Goal: Task Accomplishment & Management: Complete application form

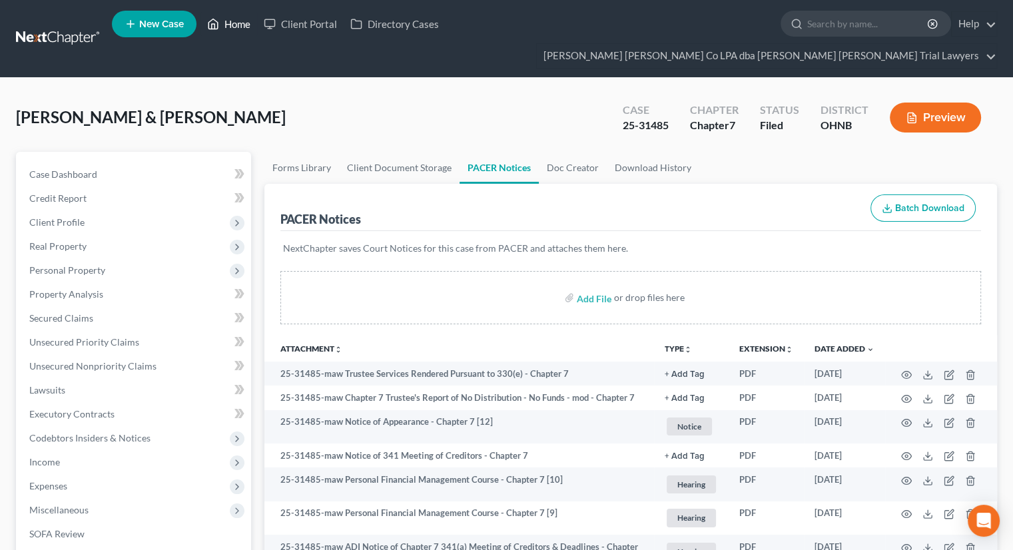
click at [240, 23] on link "Home" at bounding box center [229, 24] width 57 height 24
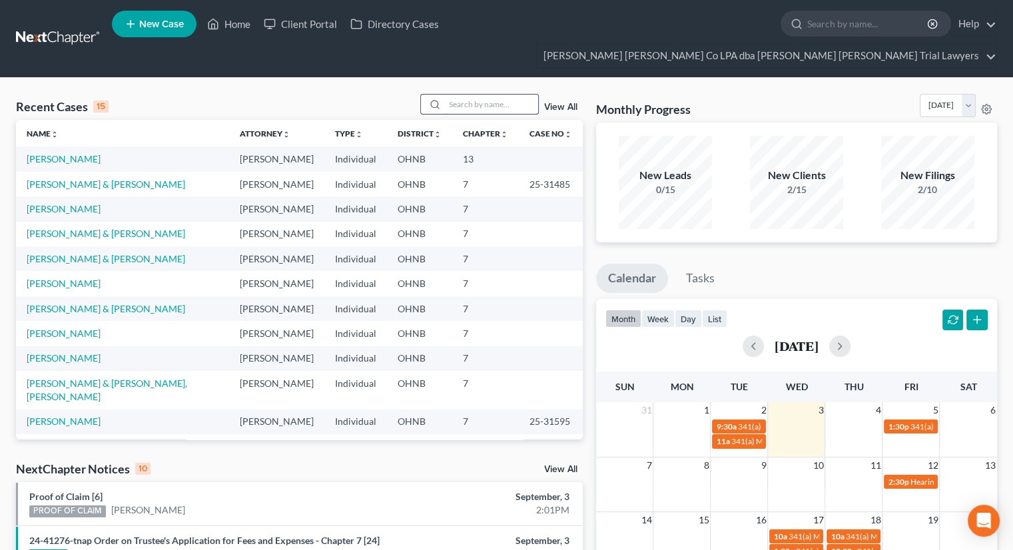
click at [487, 95] on input "search" at bounding box center [491, 104] width 93 height 19
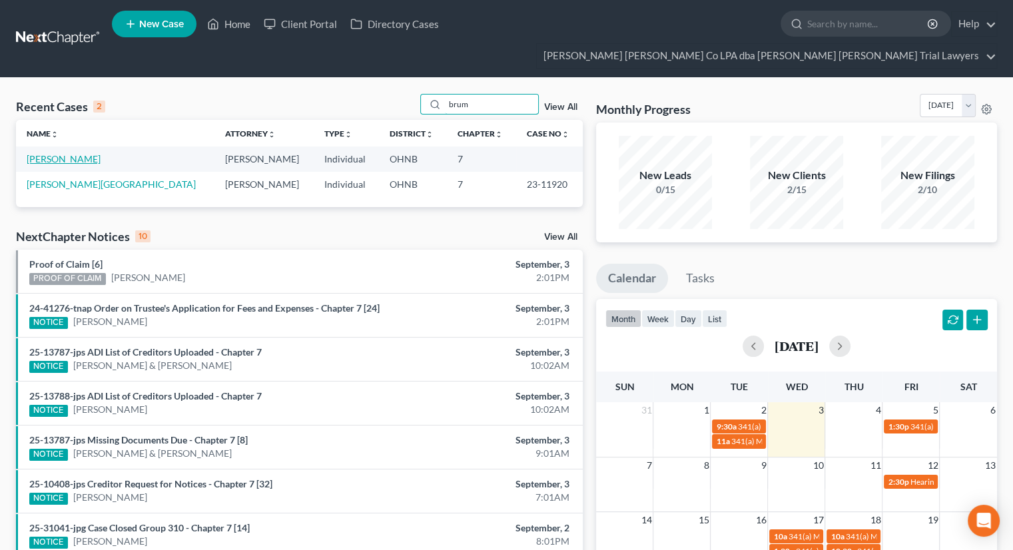
type input "brum"
click at [69, 153] on link "[PERSON_NAME]" at bounding box center [64, 158] width 74 height 11
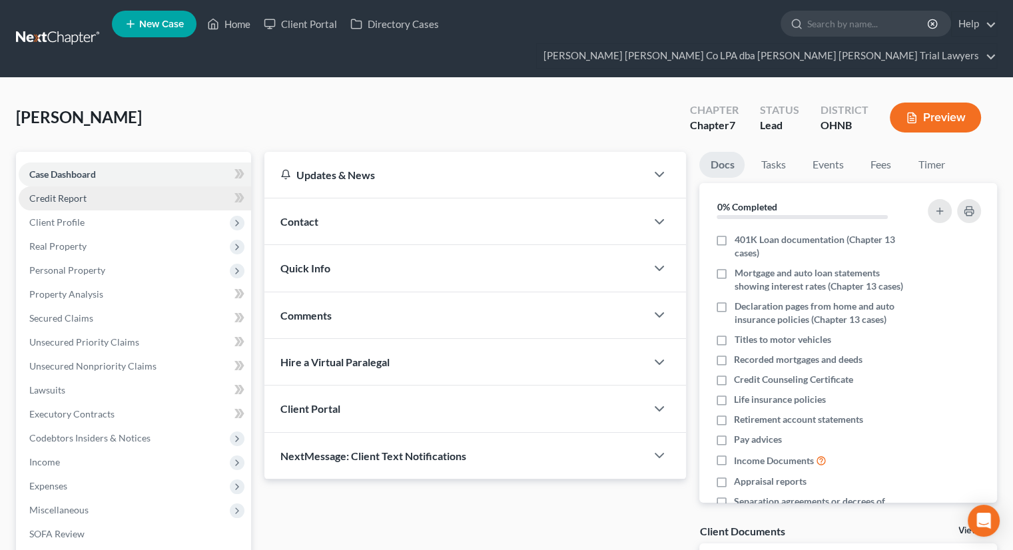
scroll to position [131, 0]
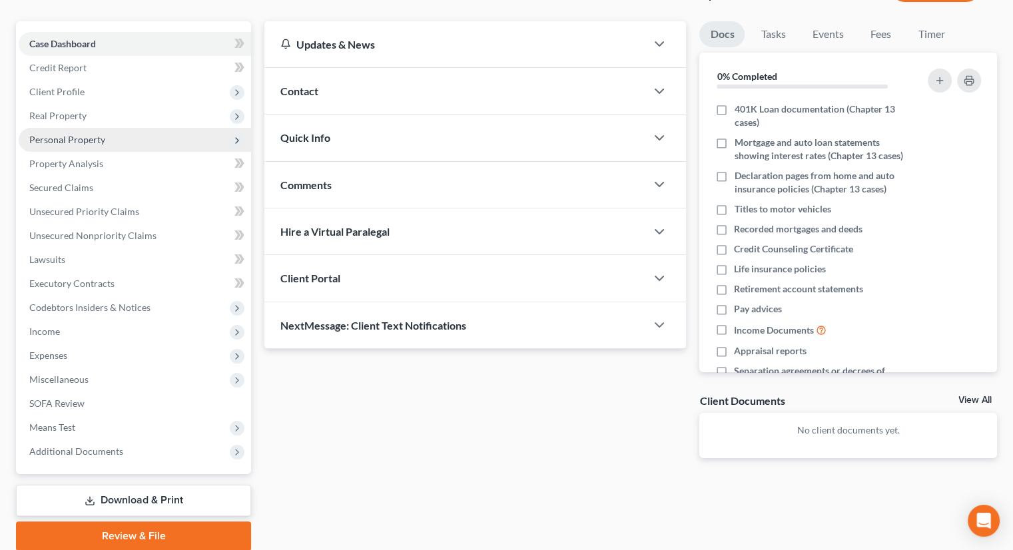
click at [141, 128] on span "Personal Property" at bounding box center [135, 140] width 232 height 24
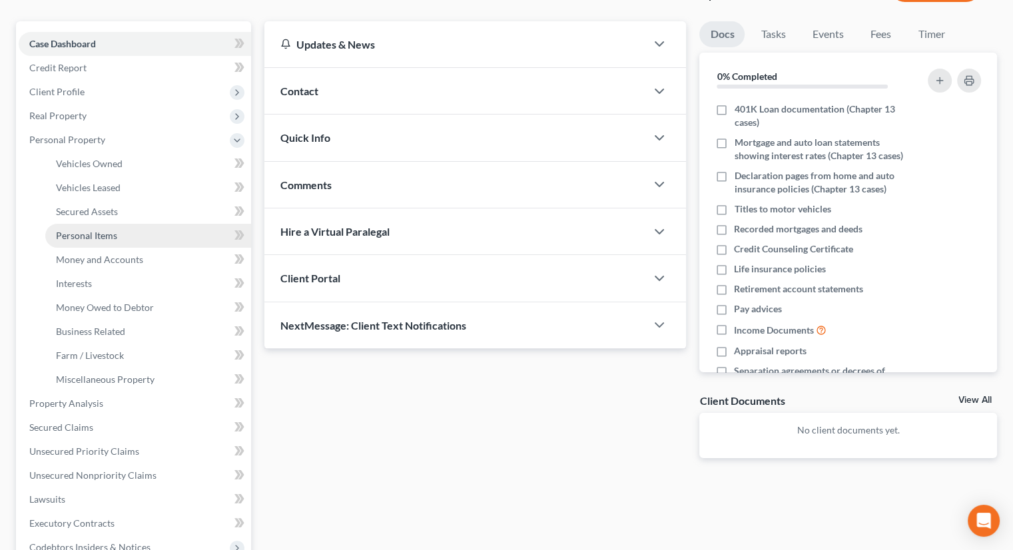
click at [152, 224] on link "Personal Items" at bounding box center [148, 236] width 206 height 24
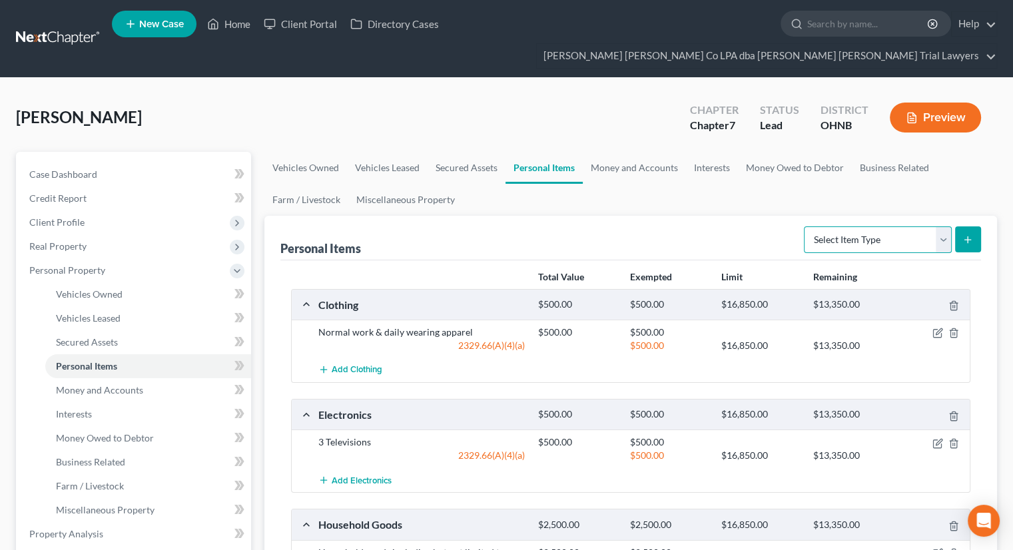
click at [878, 226] on select "Select Item Type Clothing Collectibles Of Value Electronics Firearms Household …" at bounding box center [878, 239] width 148 height 27
select select "other"
click at [805, 226] on select "Select Item Type Clothing Collectibles Of Value Electronics Firearms Household …" at bounding box center [878, 239] width 148 height 27
click at [969, 234] on icon "submit" at bounding box center [968, 239] width 11 height 11
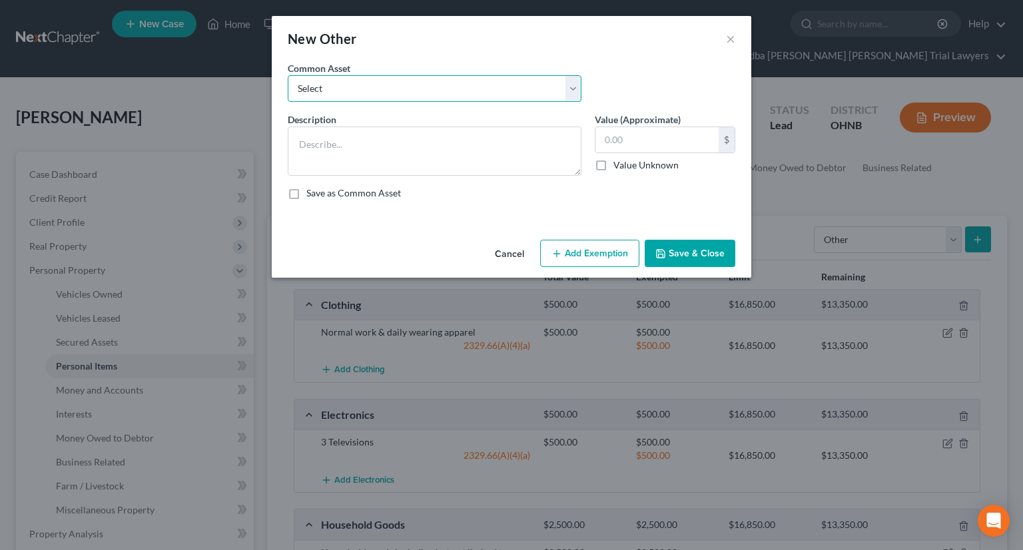
click at [376, 97] on select "Select 1988 Aijo Aly Skyline camper in fair condition" at bounding box center [435, 88] width 294 height 27
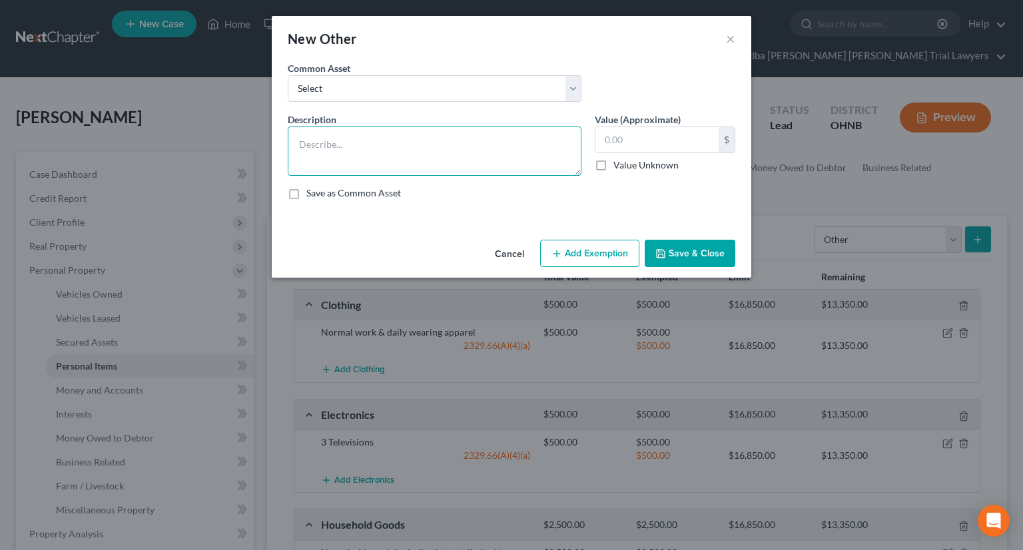
click at [368, 139] on textarea at bounding box center [435, 151] width 294 height 49
click at [488, 142] on textarea "old pool with a torn liner and a hot tub that doesnt work" at bounding box center [435, 151] width 294 height 49
click at [498, 145] on textarea "old pool with a torn liner and a hot tub that doesnt work" at bounding box center [435, 151] width 294 height 49
type textarea "old pool with a torn liner and a hot tub that doesn't work"
click at [610, 137] on input "text" at bounding box center [657, 139] width 123 height 25
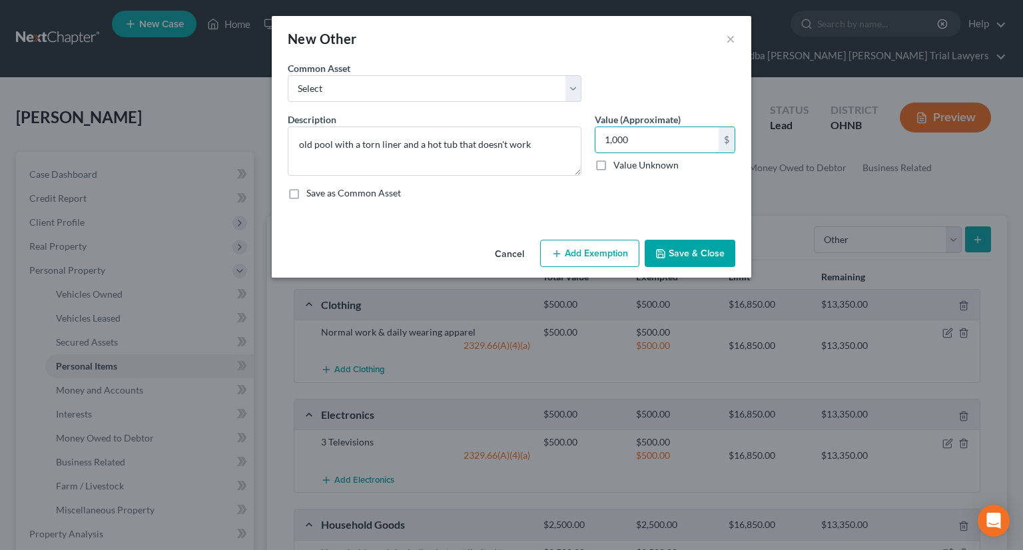
type input "1,000"
click at [596, 255] on button "Add Exemption" at bounding box center [589, 254] width 99 height 28
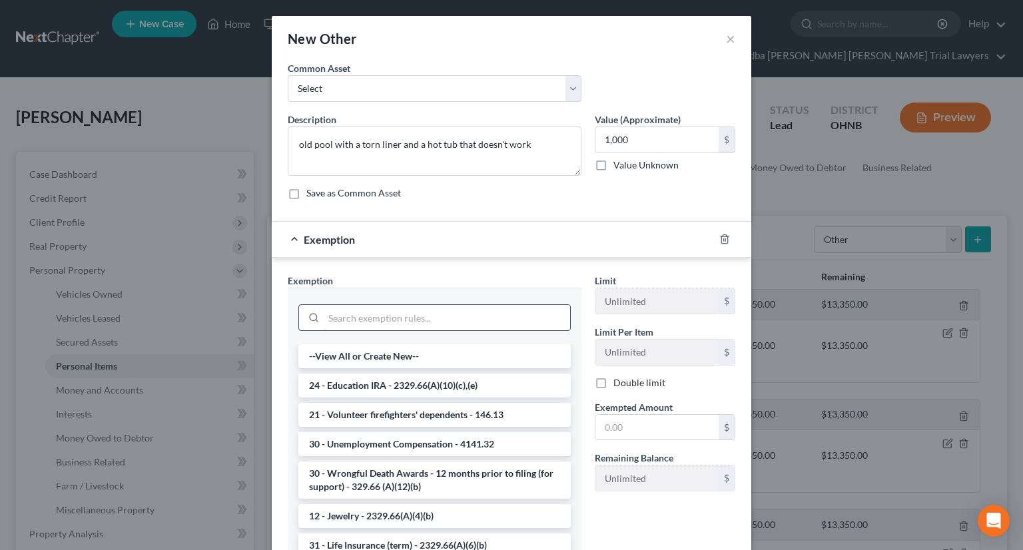
click at [399, 318] on input "search" at bounding box center [447, 317] width 246 height 25
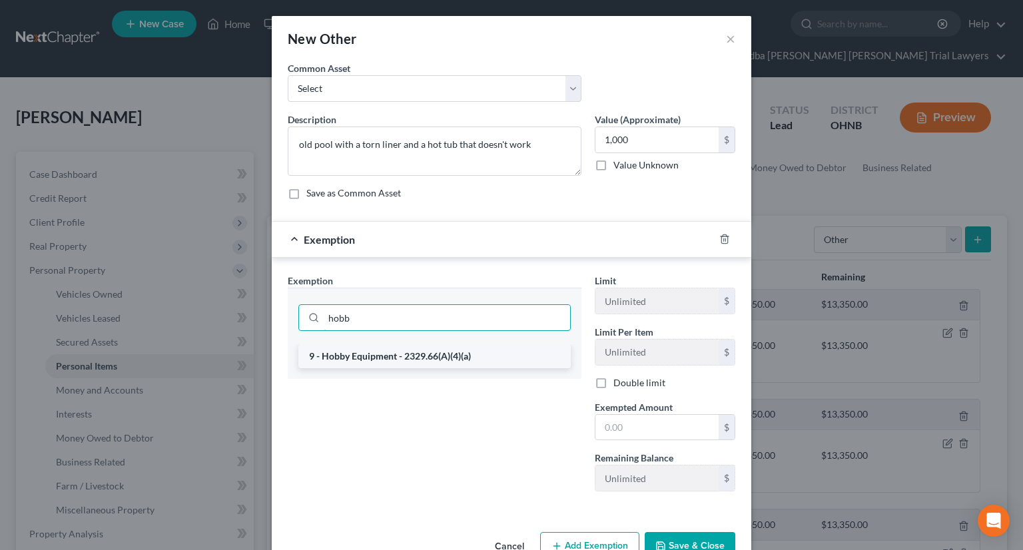
type input "hobb"
click at [396, 348] on li "9 - Hobby Equipment - 2329.66(A)(4)(a)" at bounding box center [434, 356] width 272 height 24
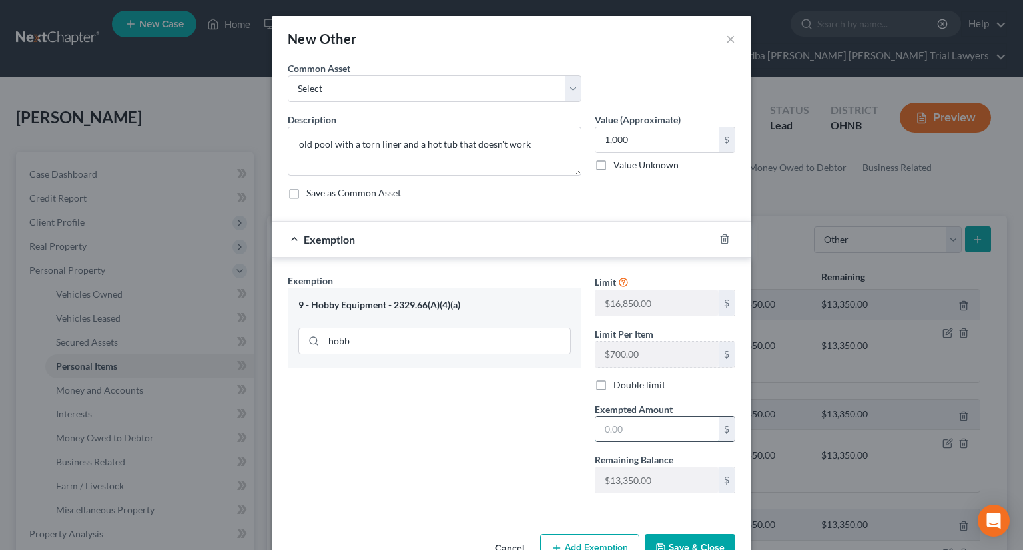
click at [642, 431] on input "text" at bounding box center [657, 429] width 123 height 25
type input "1,000"
click at [660, 540] on button "Save & Close" at bounding box center [690, 548] width 91 height 28
